Goal: Task Accomplishment & Management: Manage account settings

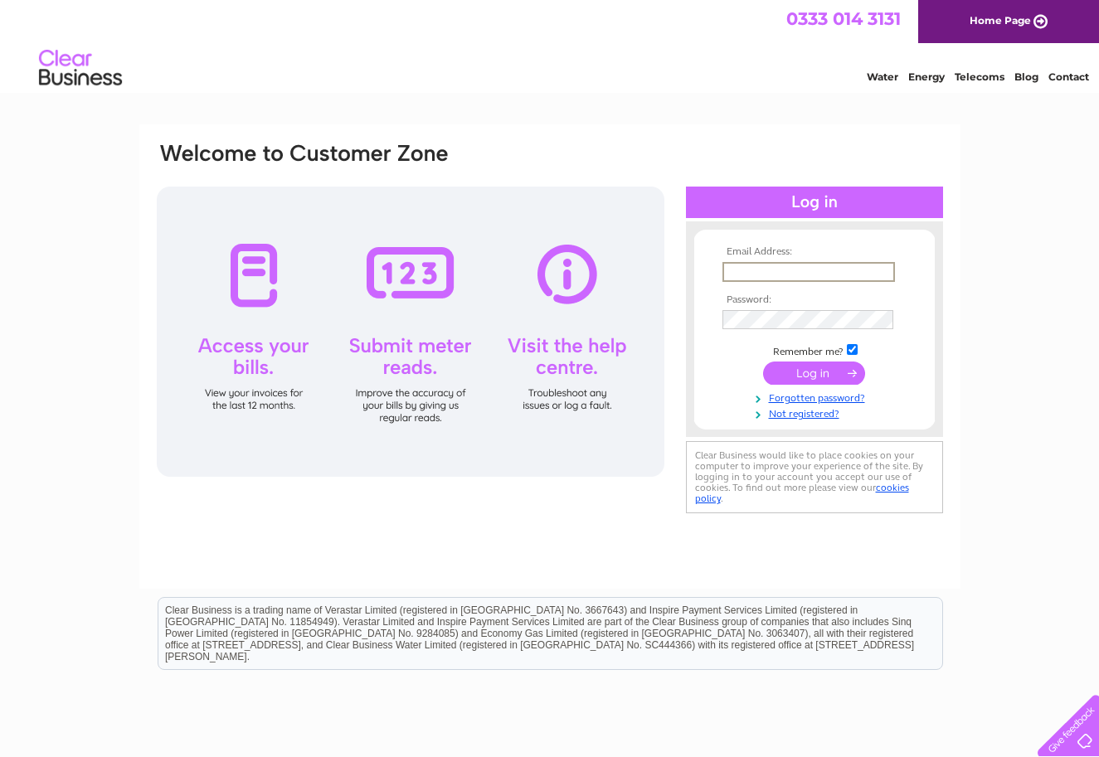
type input "nick@automategates.co.uk"
click at [813, 371] on input "submit" at bounding box center [814, 371] width 102 height 23
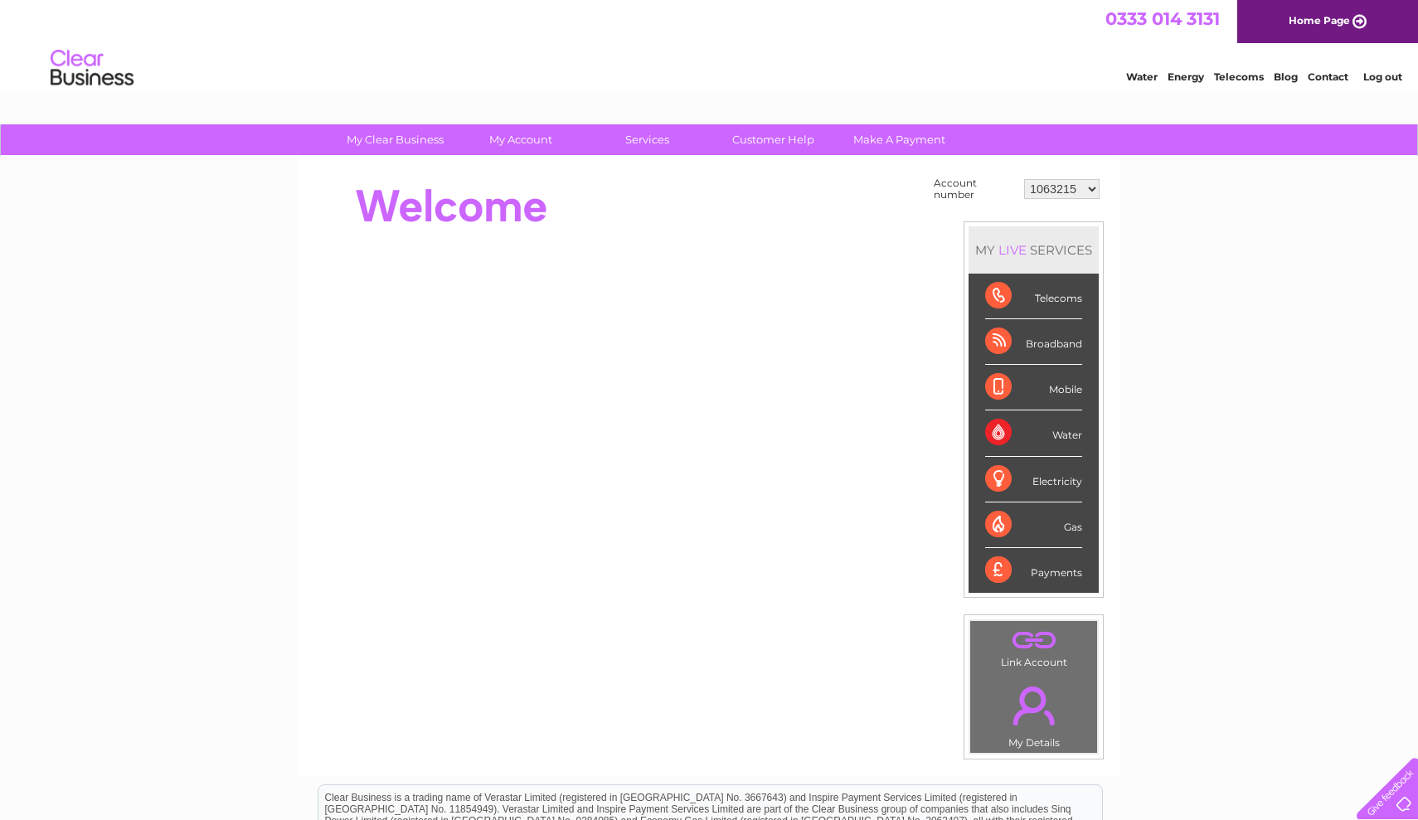
select select "30280327"
click at [1052, 575] on div "Payments" at bounding box center [1033, 570] width 97 height 45
click at [1006, 559] on div "Payments" at bounding box center [1033, 570] width 97 height 45
click at [995, 569] on div "Payments" at bounding box center [1033, 570] width 97 height 45
click at [1031, 340] on div "Broadband" at bounding box center [1033, 342] width 97 height 46
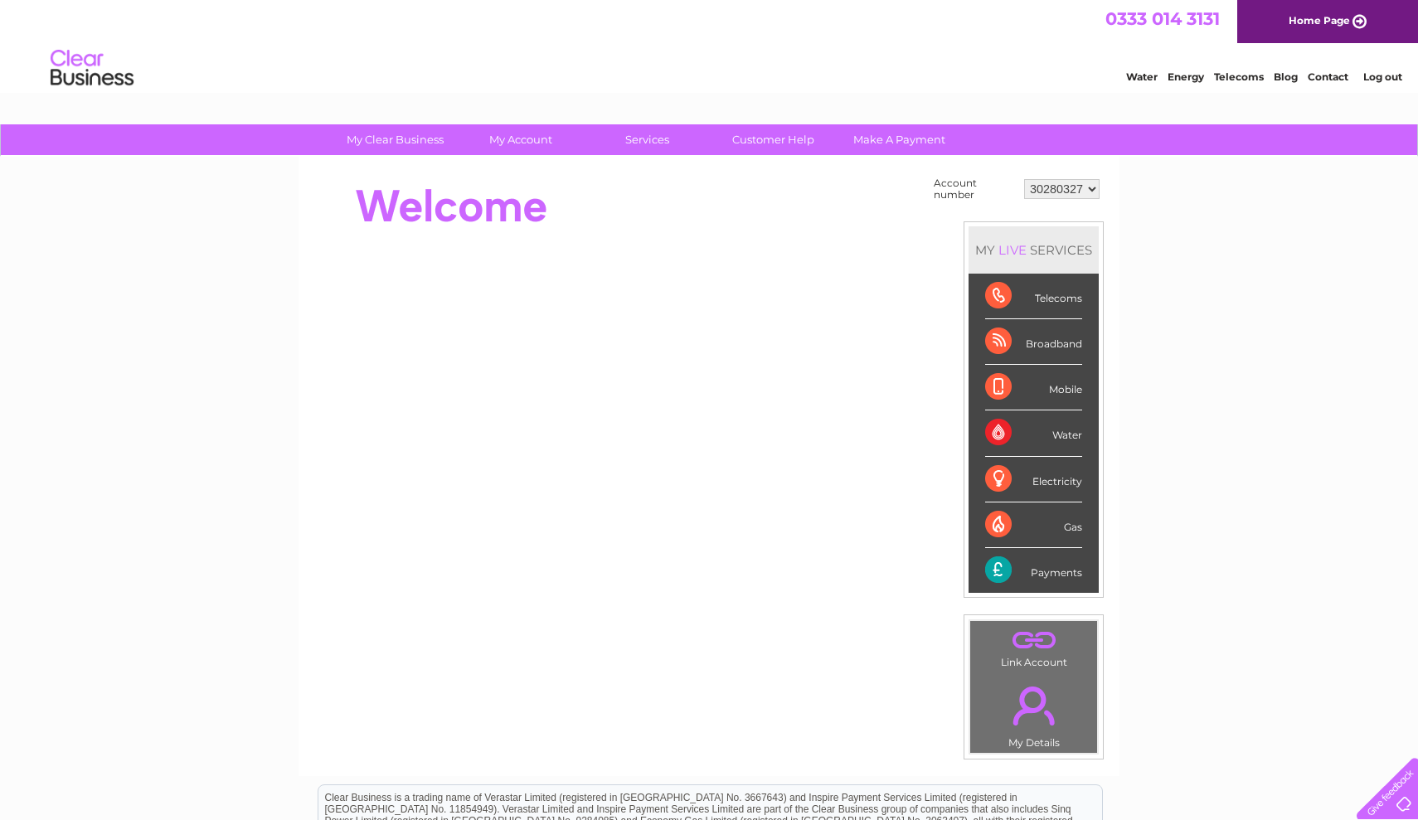
click at [1002, 338] on div "Broadband" at bounding box center [1033, 342] width 97 height 46
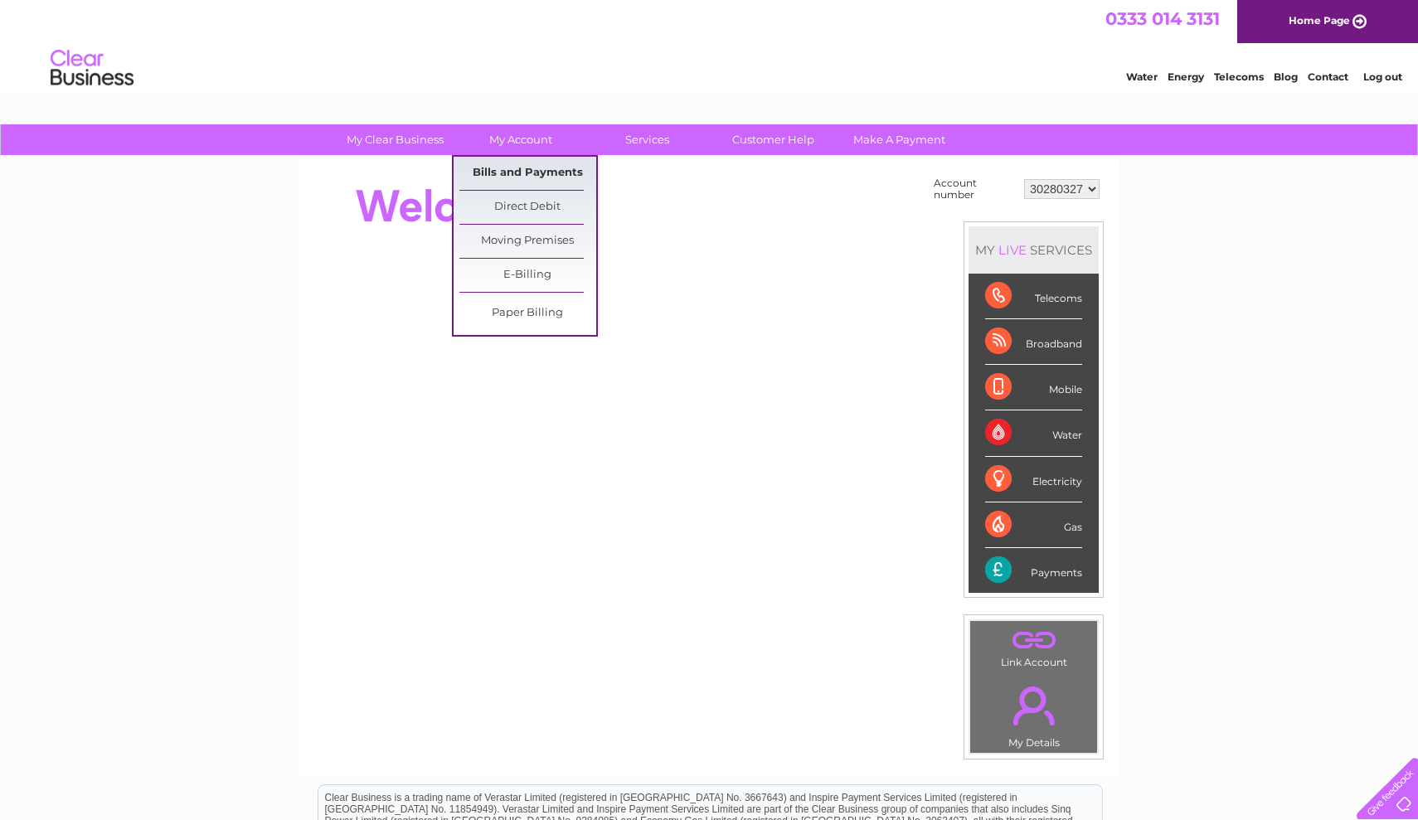
click at [522, 166] on link "Bills and Payments" at bounding box center [527, 173] width 137 height 33
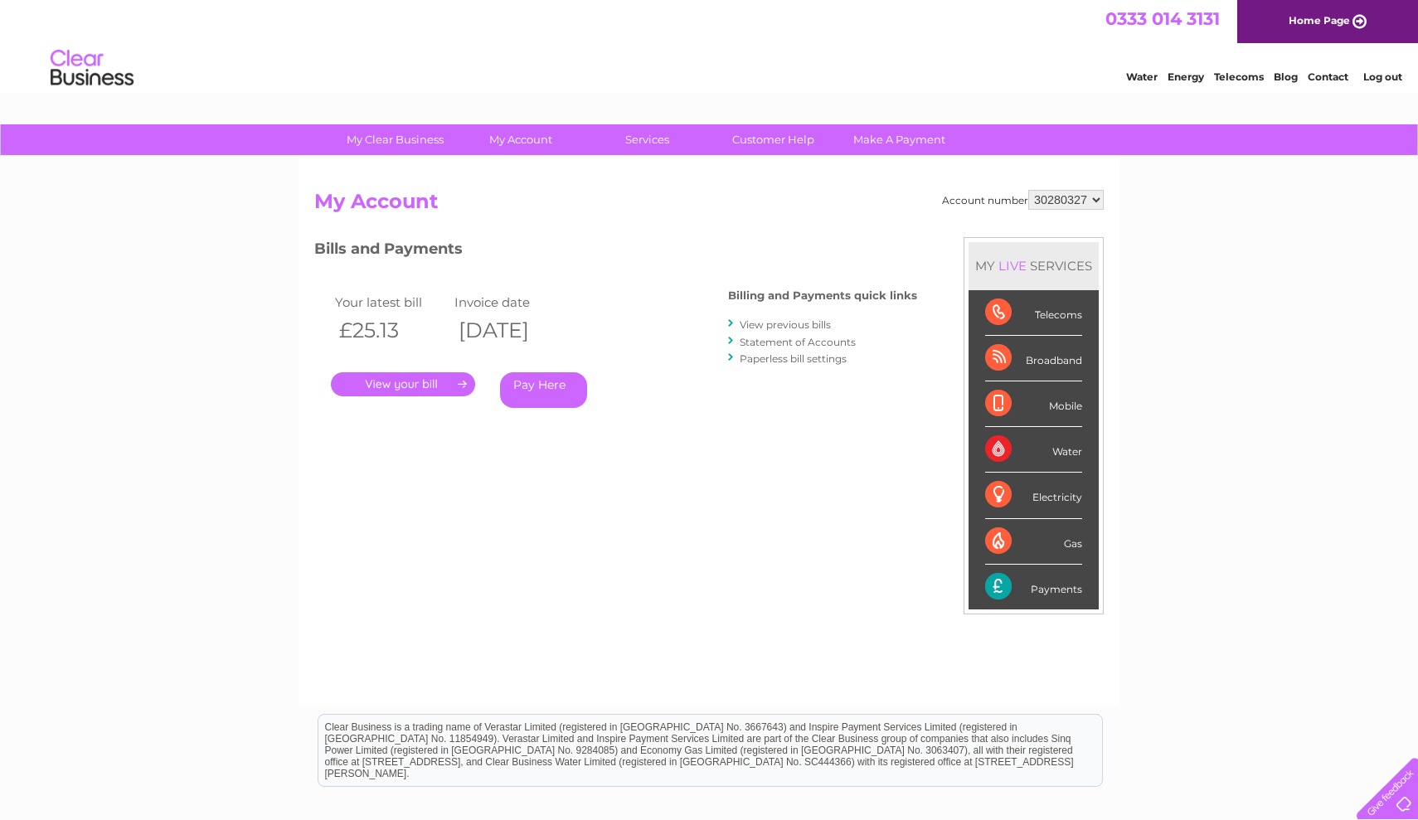
click at [396, 381] on link "." at bounding box center [403, 384] width 144 height 24
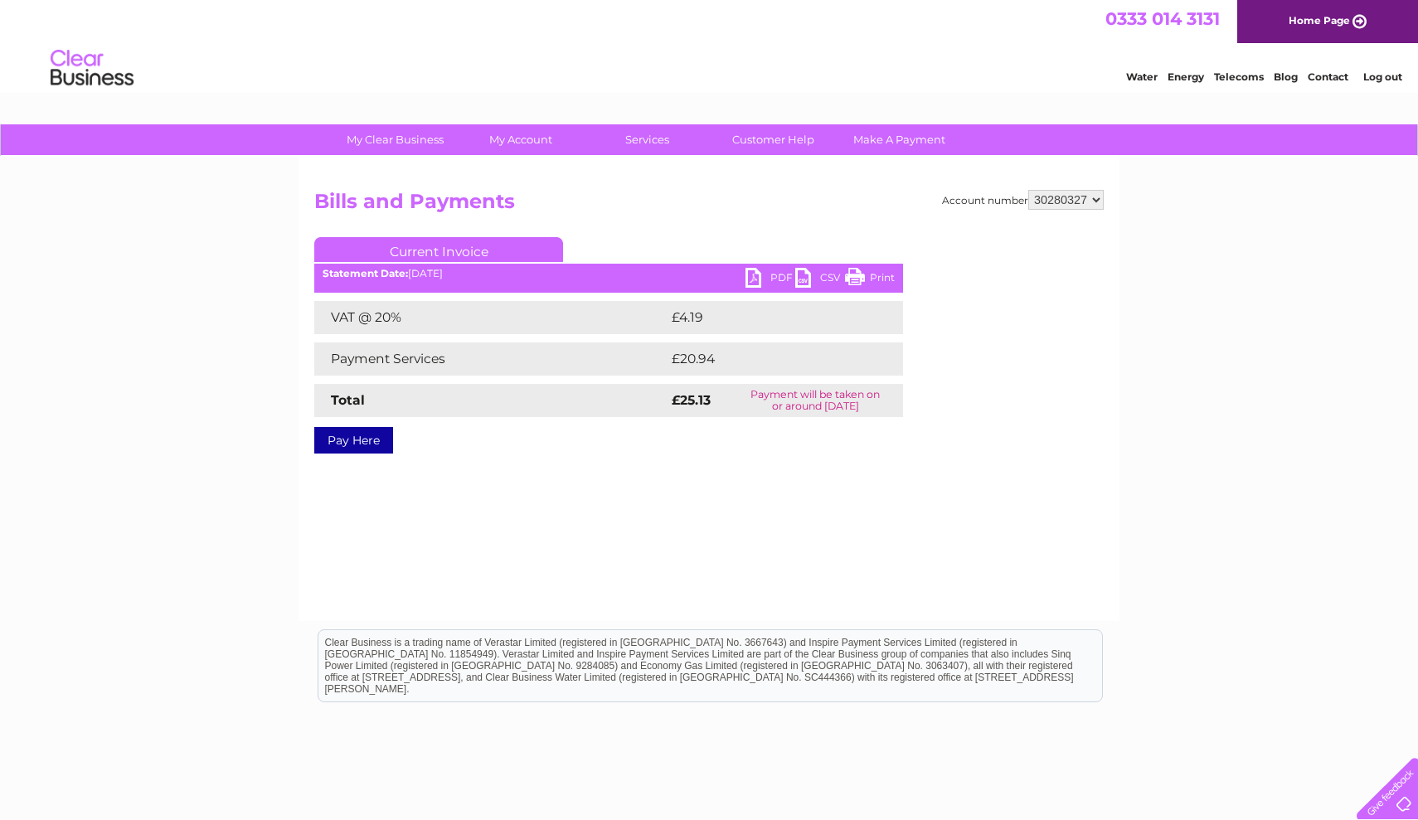
click at [754, 278] on link "PDF" at bounding box center [770, 280] width 50 height 24
click at [1149, 727] on html "Clear Business is a trading name of Verastar Limited (registered in [GEOGRAPHIC…" at bounding box center [709, 674] width 1418 height 106
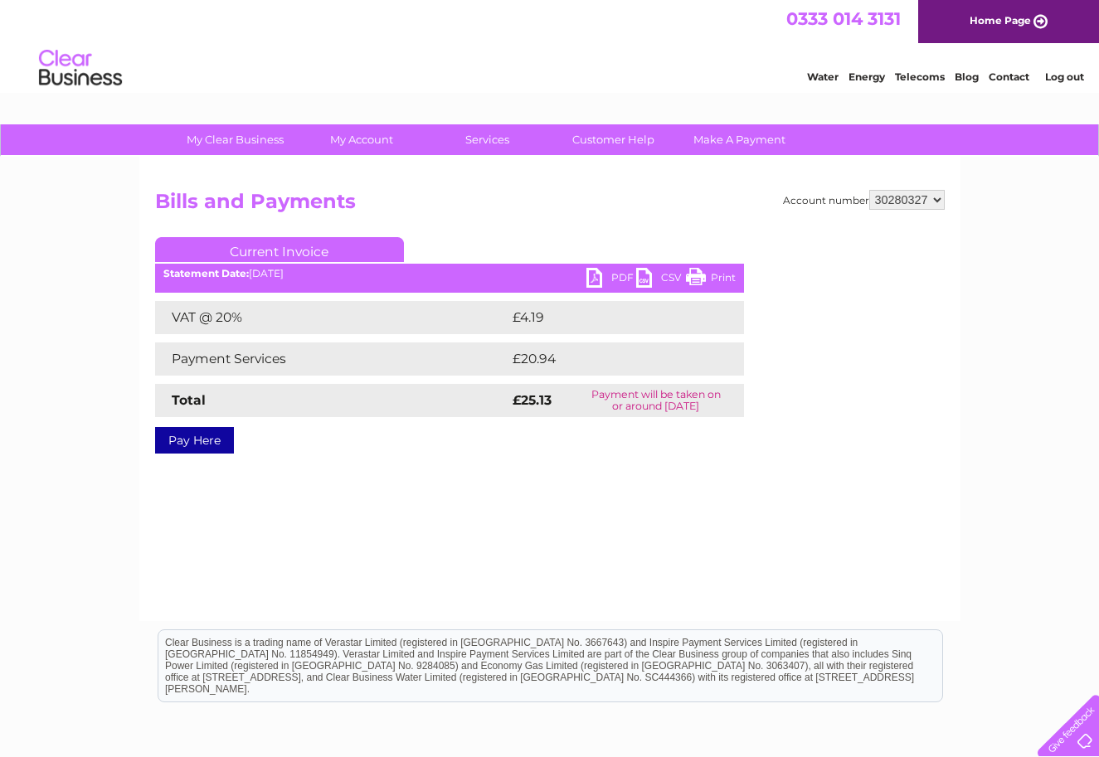
click at [1055, 83] on li "Log out" at bounding box center [1064, 76] width 50 height 21
click at [1056, 74] on link "Log out" at bounding box center [1064, 76] width 39 height 12
